Goal: Use online tool/utility: Use online tool/utility

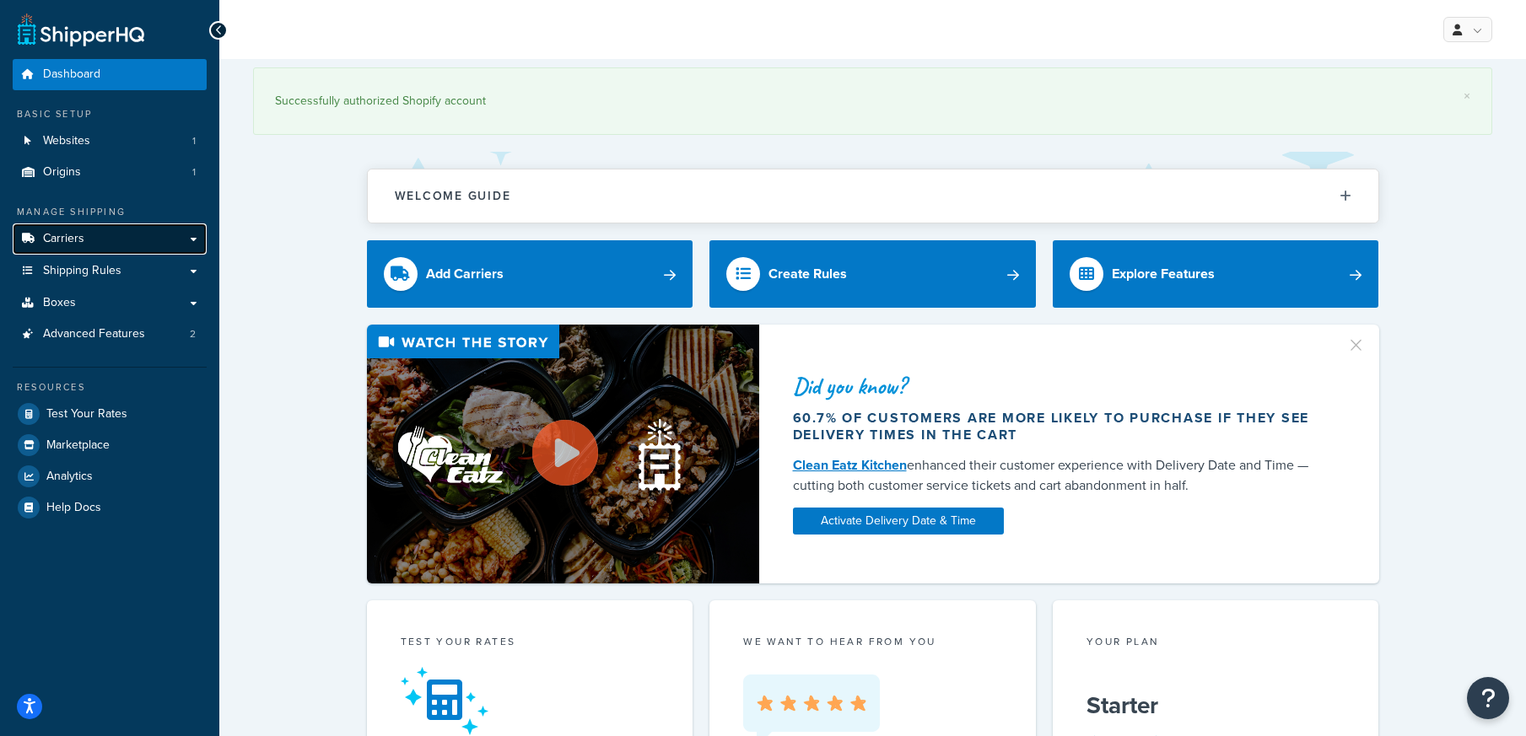
click at [69, 247] on link "Carriers" at bounding box center [110, 239] width 194 height 31
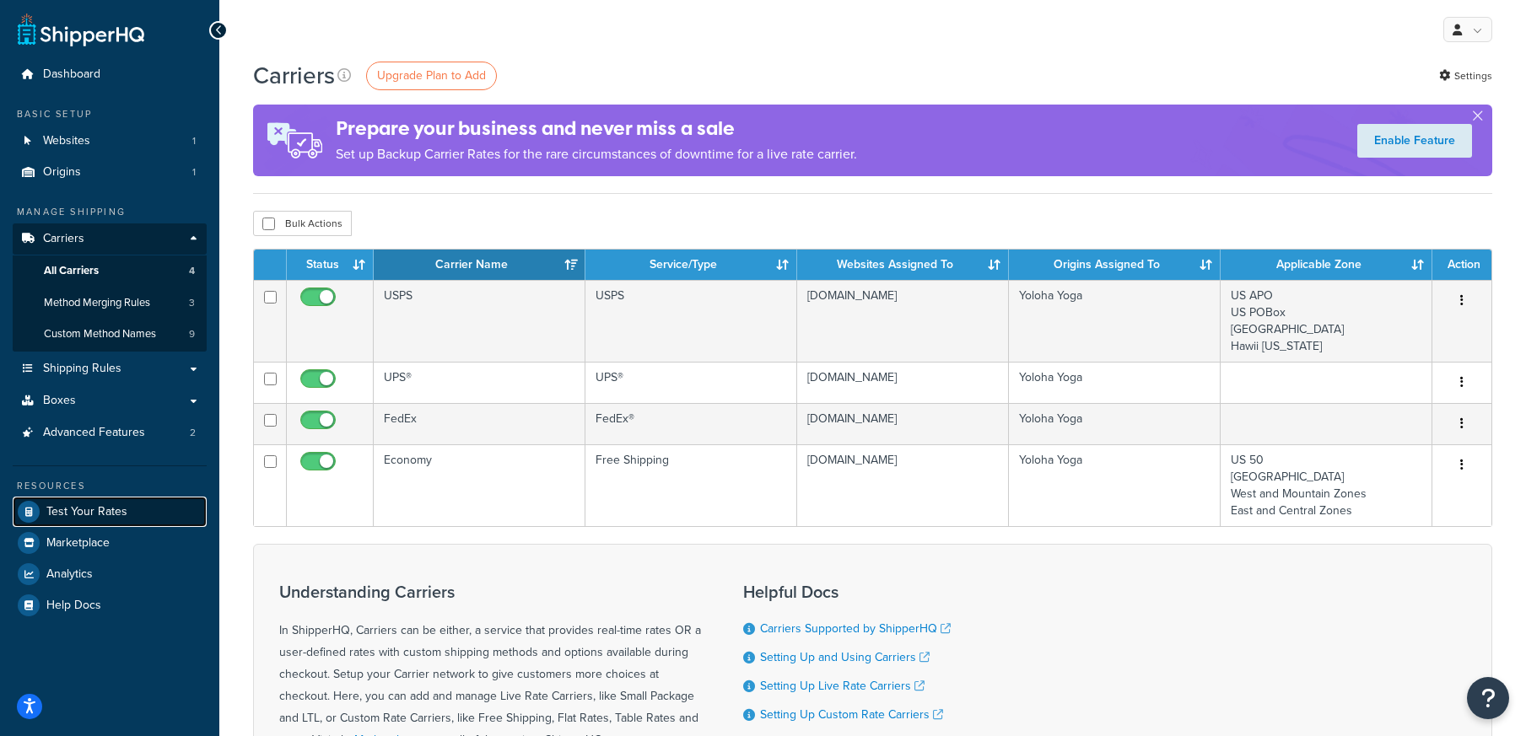
click at [70, 514] on span "Test Your Rates" at bounding box center [86, 512] width 81 height 14
